Goal: Obtain resource: Obtain resource

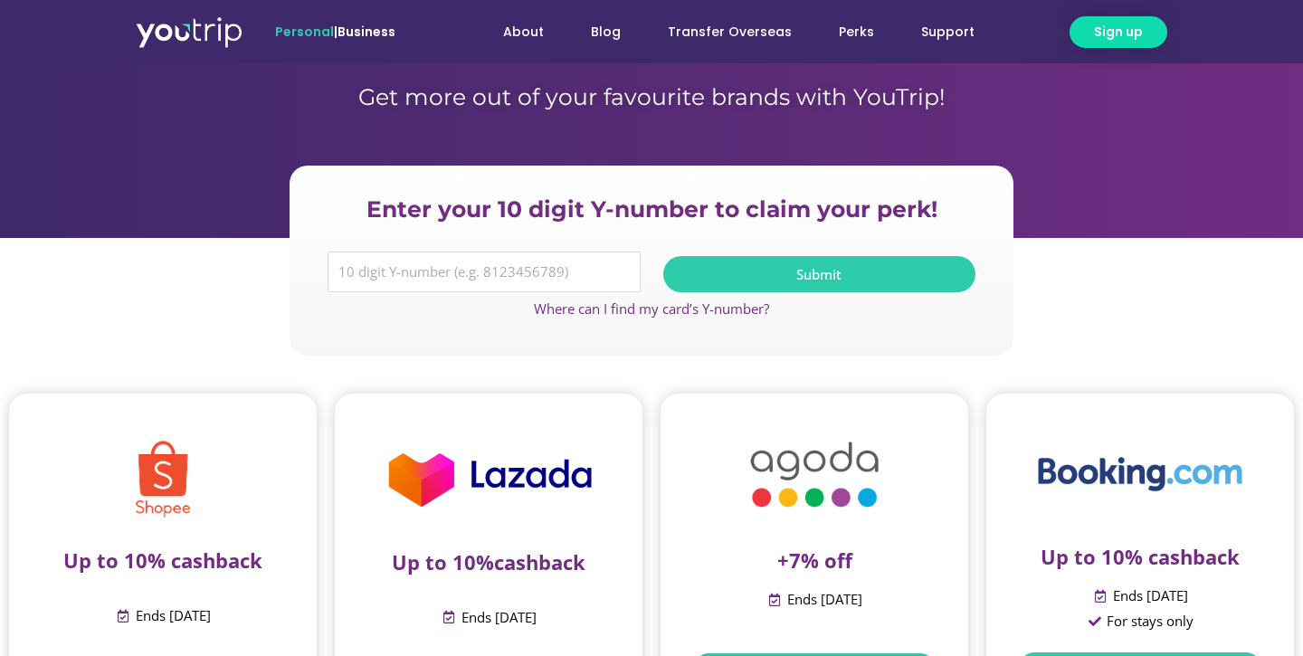
scroll to position [123, 0]
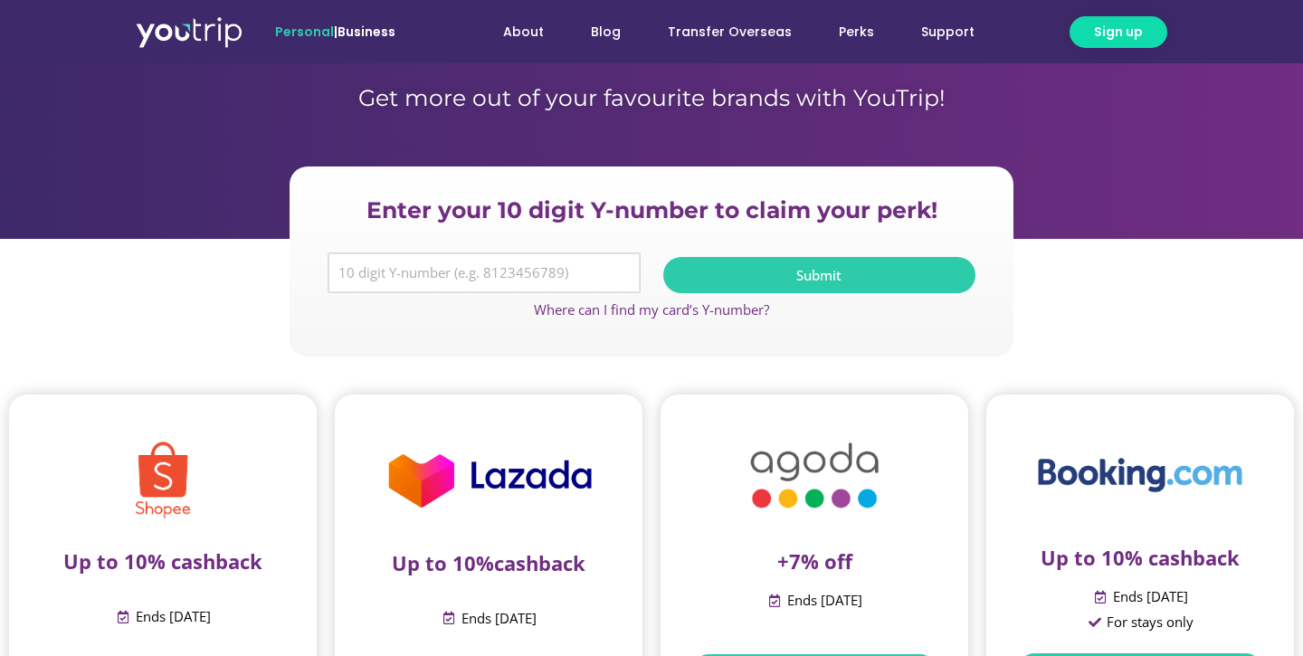
click at [403, 280] on input "Y Number" at bounding box center [484, 273] width 313 height 42
click at [745, 275] on span "Submit" at bounding box center [820, 276] width 270 height 14
click at [224, 309] on section "Enter your 10 digit Y-number to claim your perk! Y Number 5162400041779377 Subm…" at bounding box center [651, 261] width 1303 height 190
drag, startPoint x: 482, startPoint y: 275, endPoint x: 304, endPoint y: 271, distance: 178.3
click at [307, 271] on div "Enter your 10 digit Y-number to claim your perk! Y Number 5162400041779377 Subm…" at bounding box center [652, 261] width 724 height 190
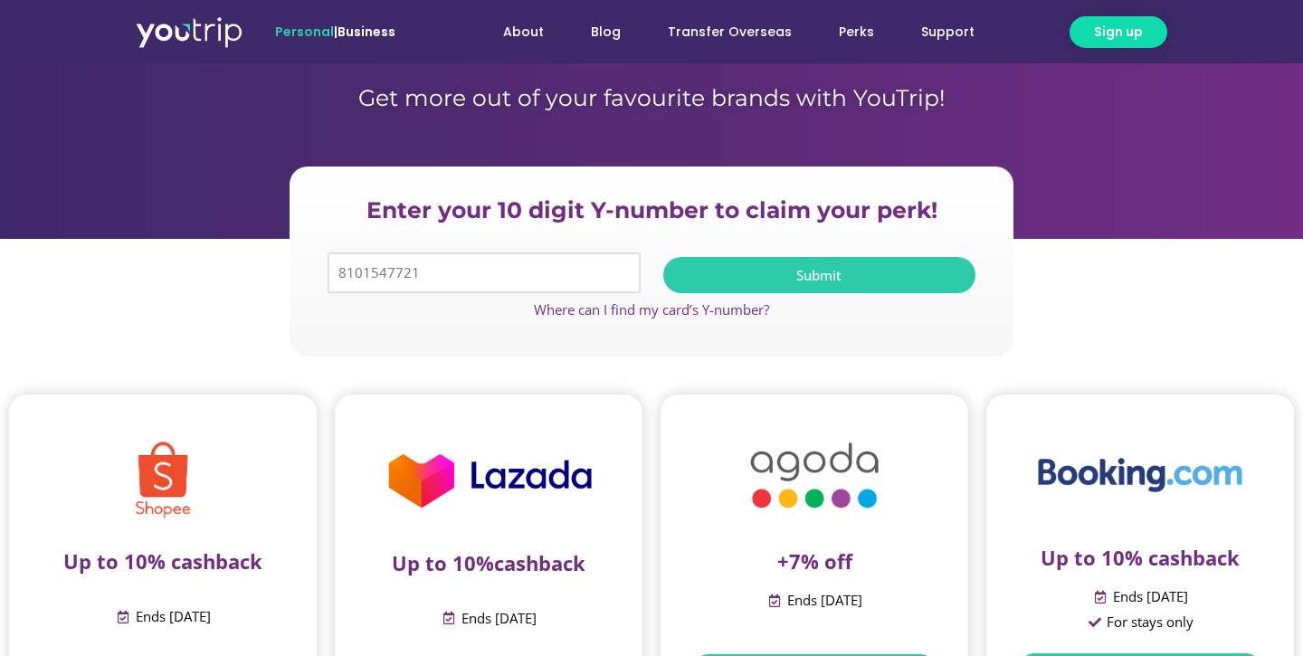
type input "8101547721"
click at [714, 270] on span "Submit" at bounding box center [820, 276] width 270 height 14
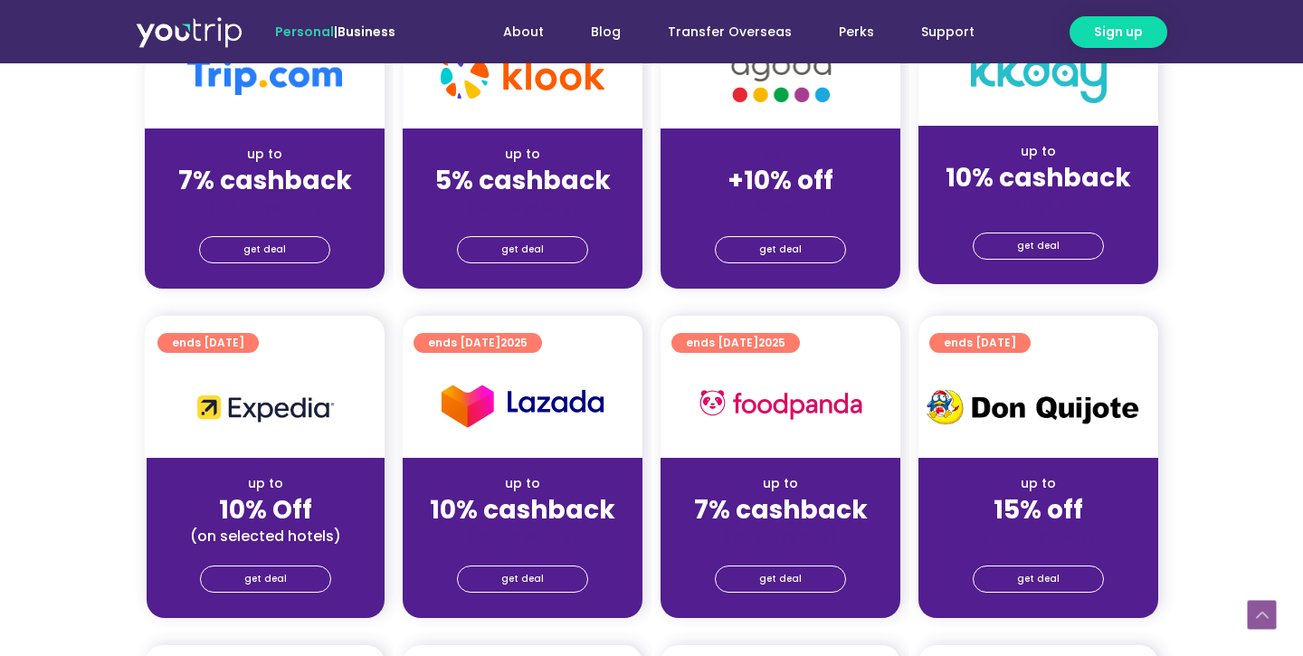
scroll to position [555, 0]
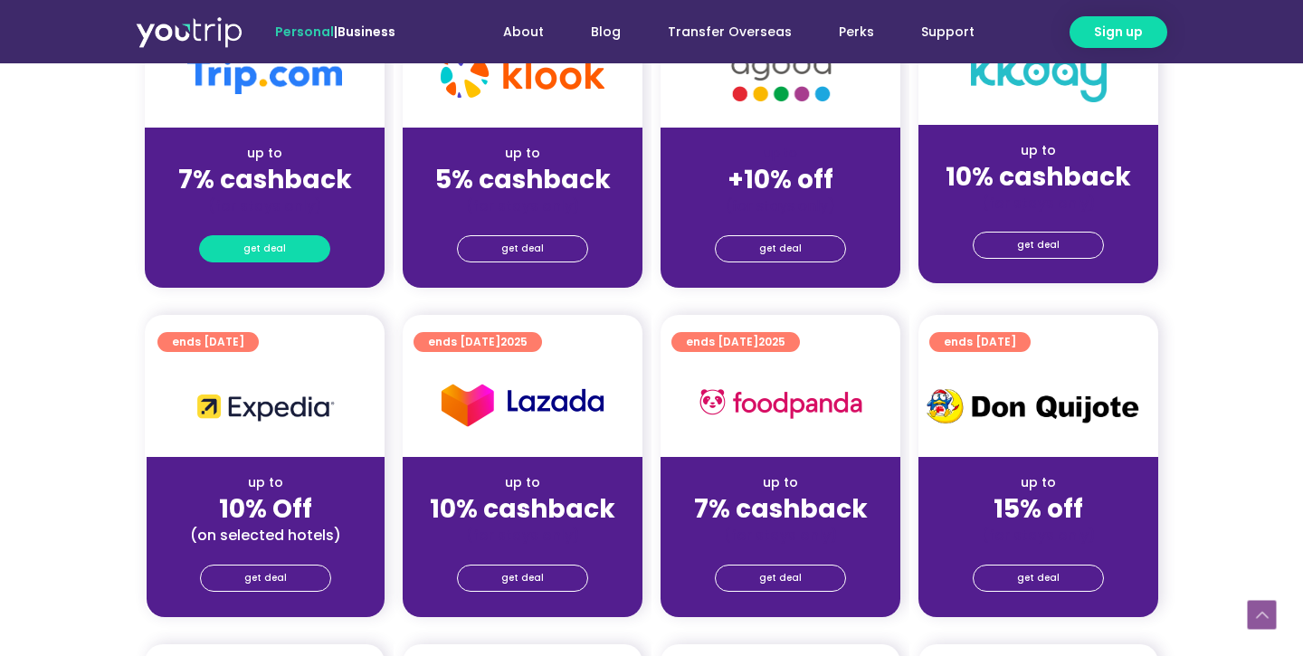
click at [260, 252] on span "get deal" at bounding box center [264, 248] width 43 height 25
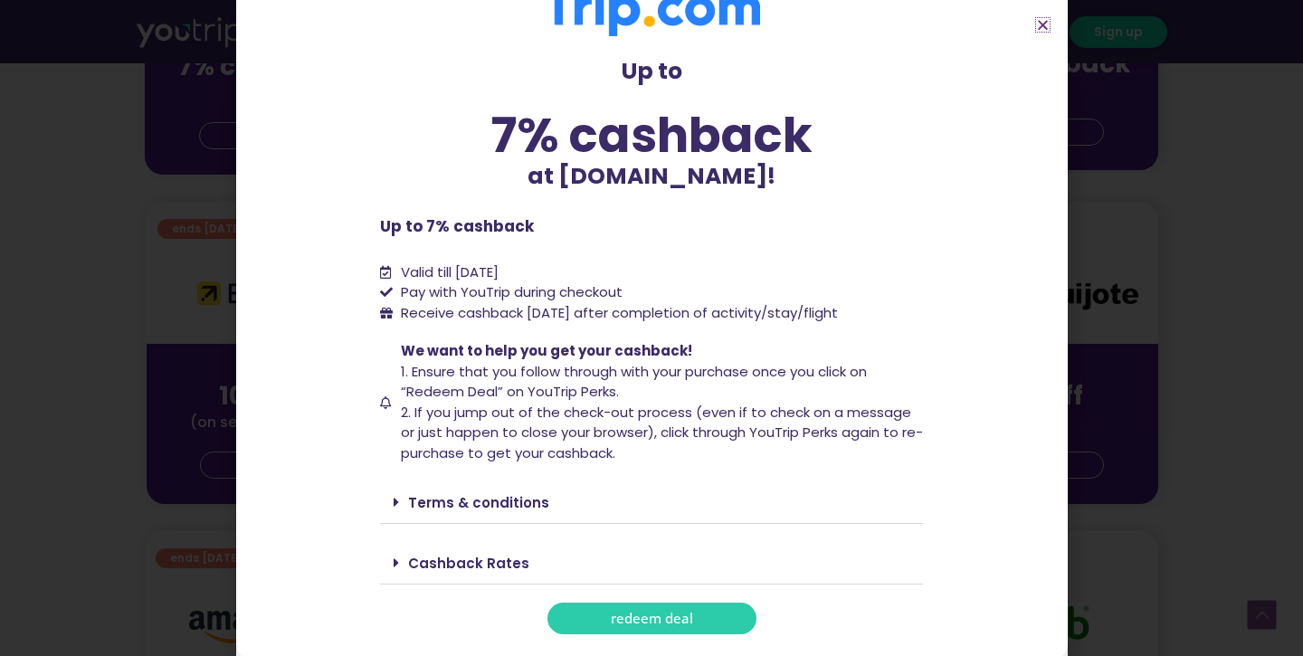
scroll to position [692, 0]
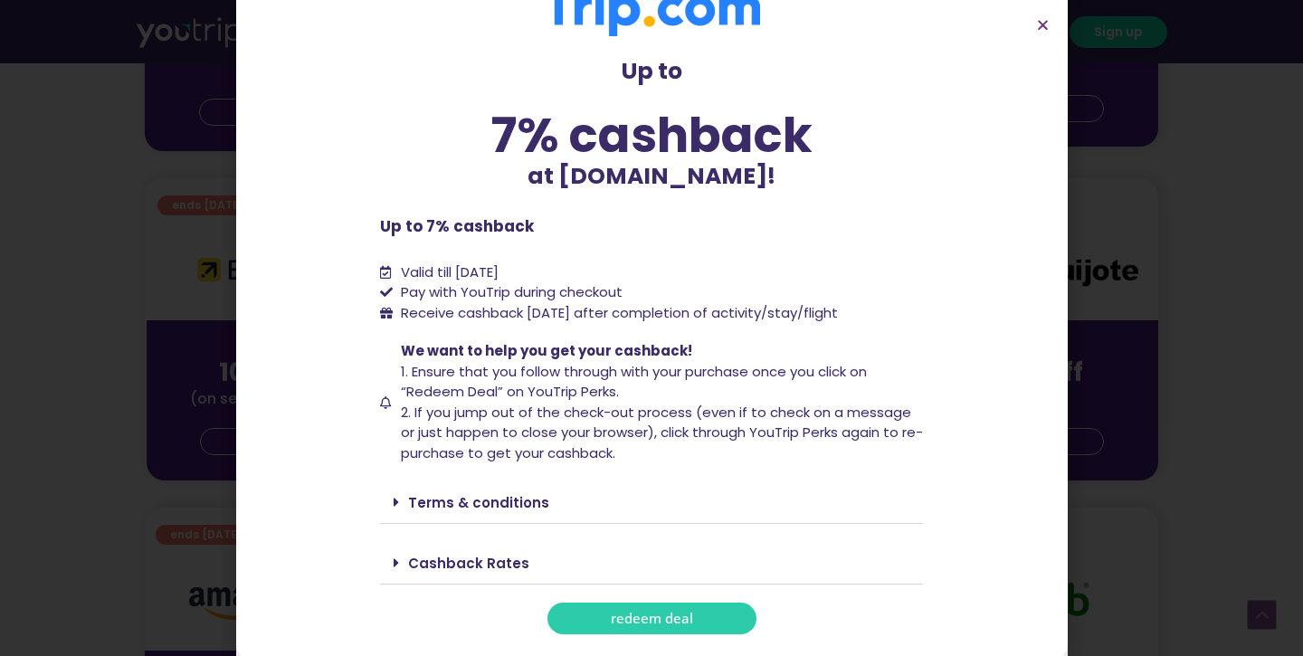
click at [469, 493] on link "Terms & conditions" at bounding box center [478, 502] width 141 height 19
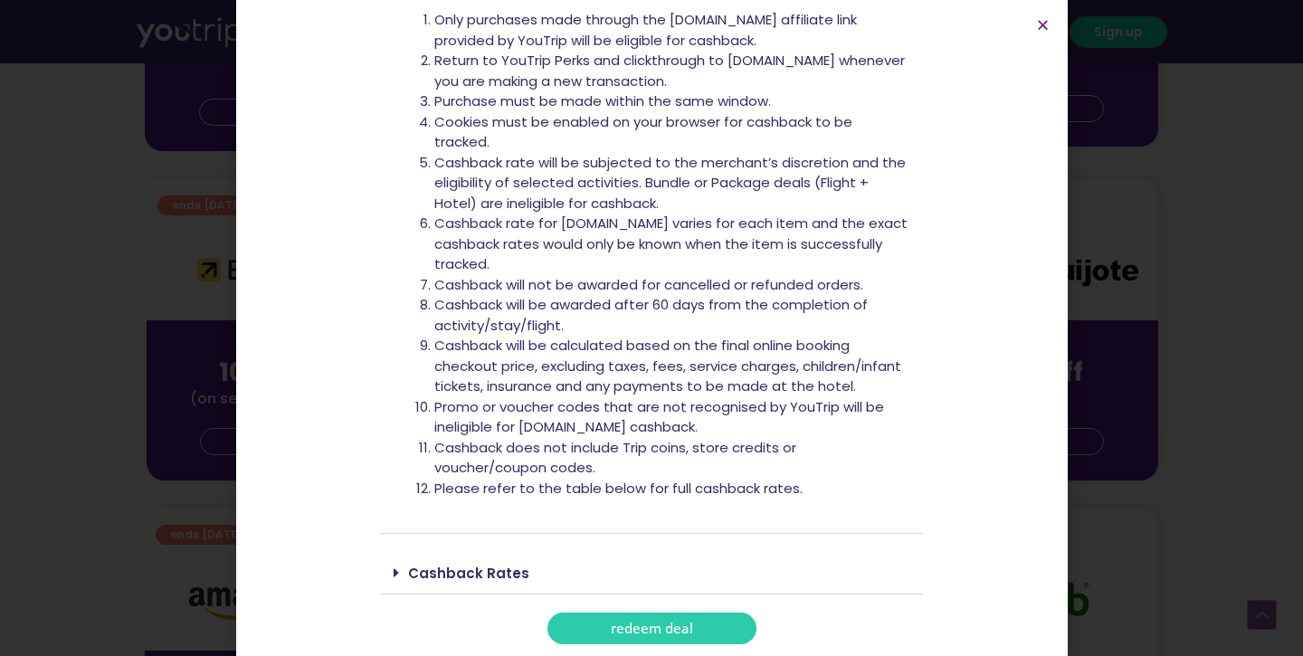
scroll to position [567, 0]
click at [488, 565] on link "Cashback Rates" at bounding box center [468, 574] width 121 height 19
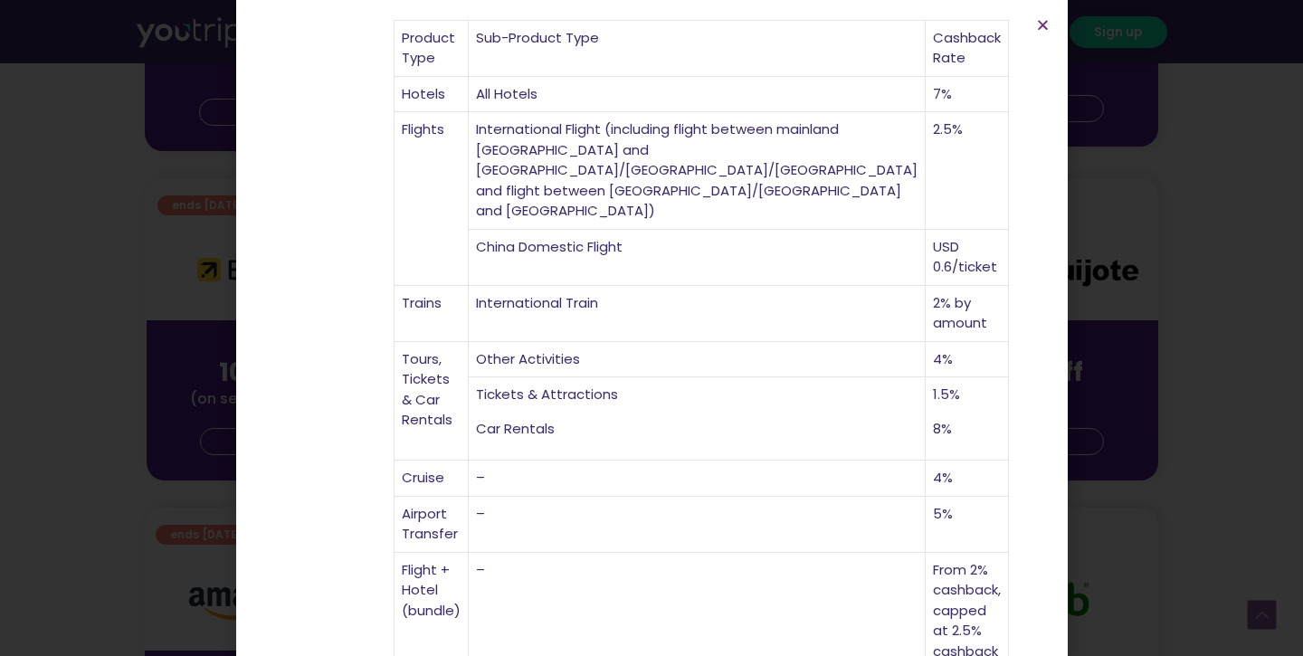
scroll to position [1154, 0]
